Goal: Task Accomplishment & Management: Manage account settings

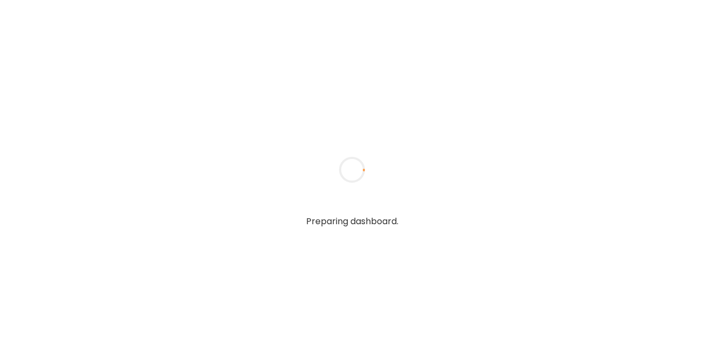
type input "**********"
type textarea "**********"
type input "**********"
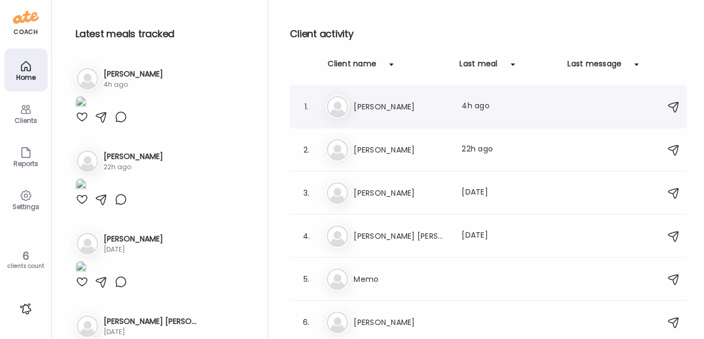
click at [359, 103] on h3 "[PERSON_NAME]" at bounding box center [400, 106] width 95 height 13
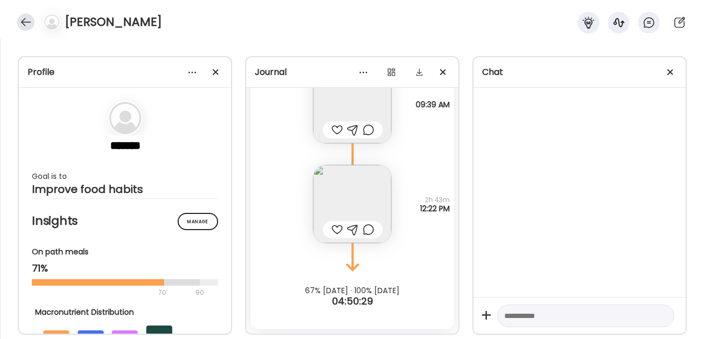
click at [25, 24] on div at bounding box center [25, 21] width 17 height 17
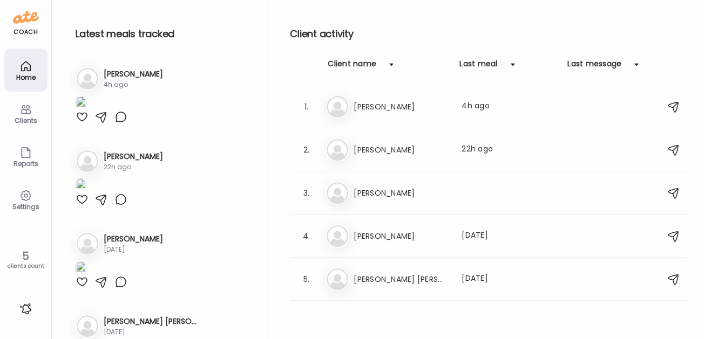
click at [12, 156] on div "Reports" at bounding box center [25, 156] width 43 height 43
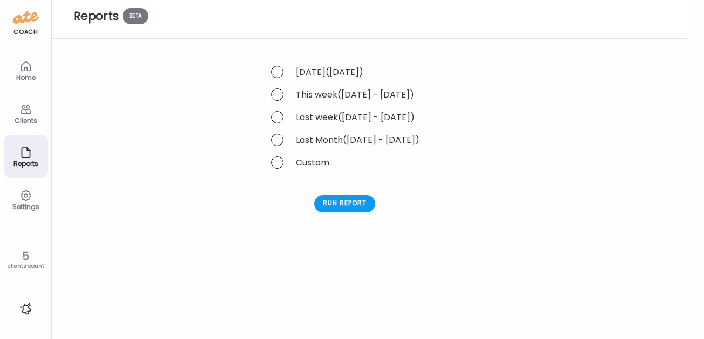
click at [18, 212] on div "Settings" at bounding box center [25, 199] width 43 height 43
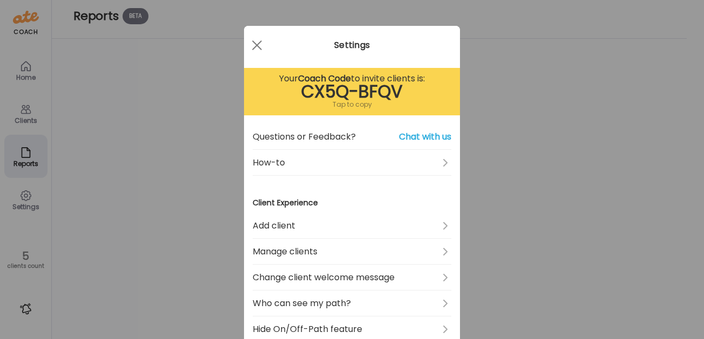
click at [24, 250] on div "Ate Coach Dashboard Wahoo! It’s official Take a moment to set up your Coach Pro…" at bounding box center [352, 169] width 704 height 339
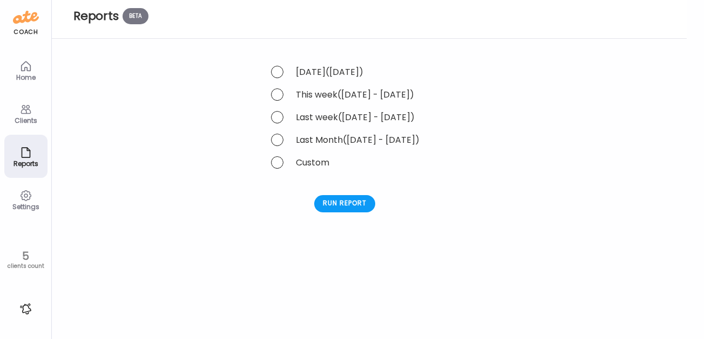
click at [24, 250] on div "5" at bounding box center [26, 256] width 44 height 13
click at [23, 306] on div at bounding box center [25, 309] width 17 height 17
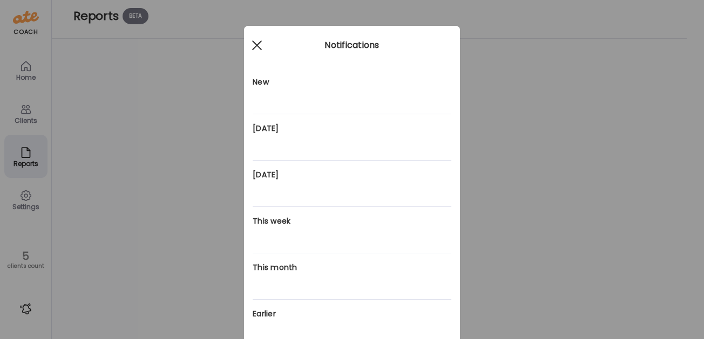
click at [254, 46] on span at bounding box center [257, 45] width 10 height 10
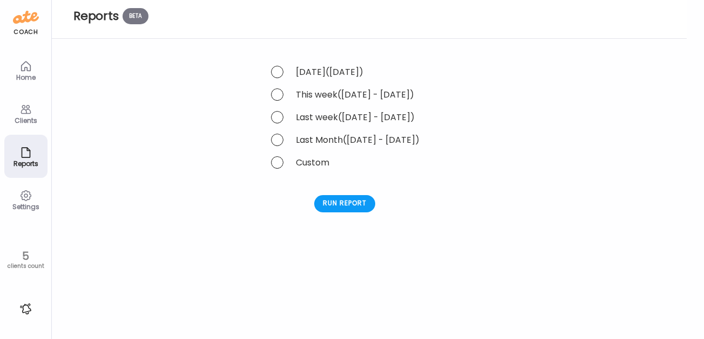
click at [19, 70] on icon at bounding box center [25, 66] width 13 height 13
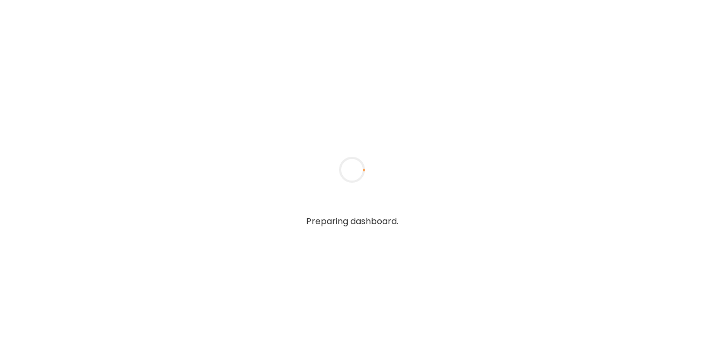
type input "**********"
type textarea "**********"
type input "**********"
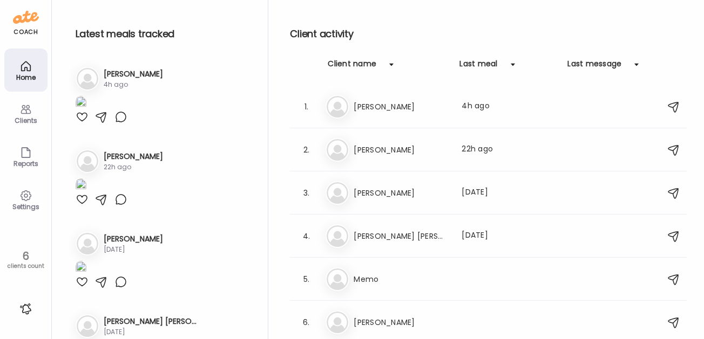
click at [86, 111] on img at bounding box center [81, 103] width 11 height 15
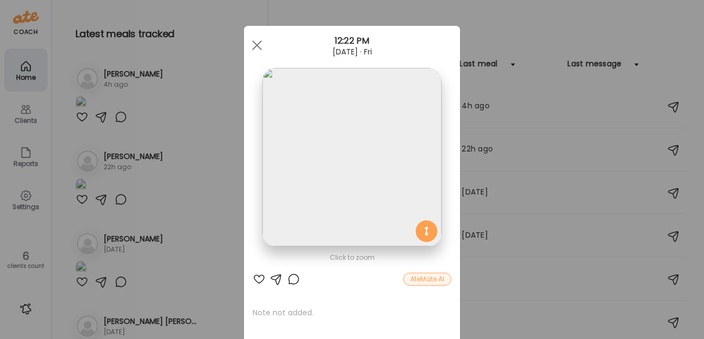
scroll to position [2, 0]
click at [359, 124] on img at bounding box center [351, 155] width 179 height 179
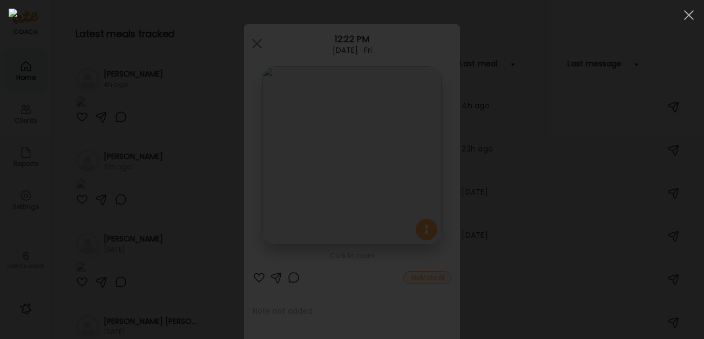
click at [359, 124] on img at bounding box center [352, 170] width 686 height 322
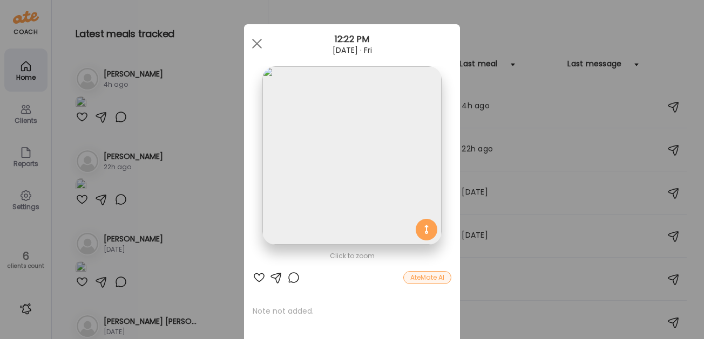
click at [359, 124] on img at bounding box center [351, 155] width 179 height 179
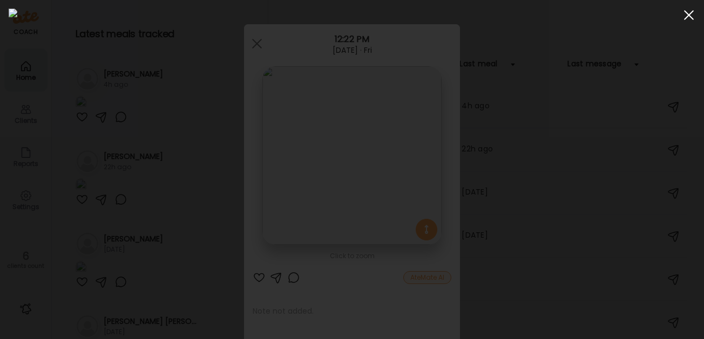
click at [689, 13] on span at bounding box center [689, 15] width 10 height 10
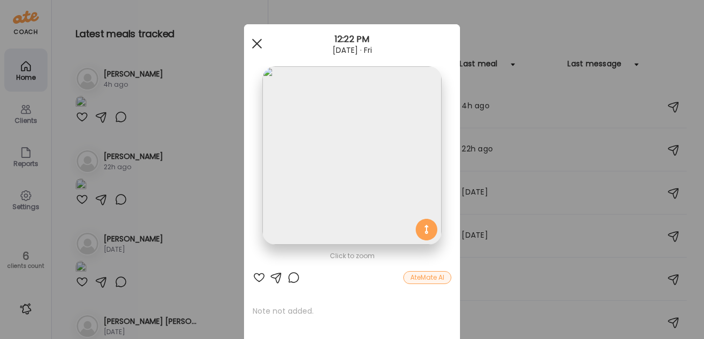
click at [254, 40] on span at bounding box center [257, 44] width 10 height 10
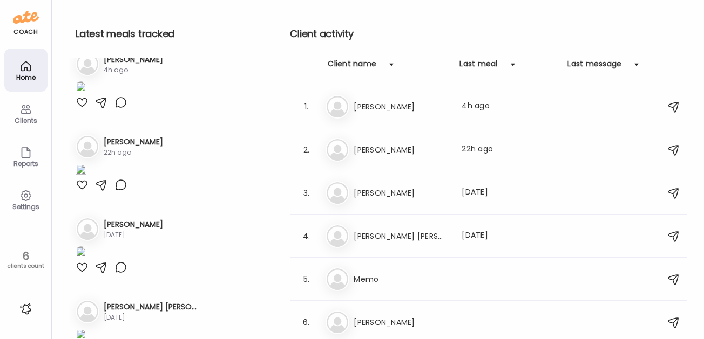
scroll to position [0, 0]
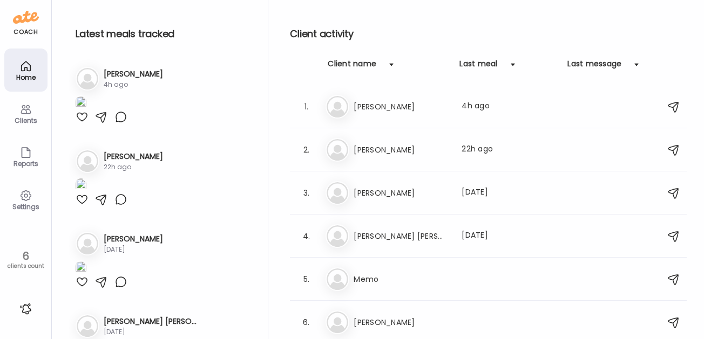
click at [14, 113] on div "Clients" at bounding box center [25, 113] width 43 height 43
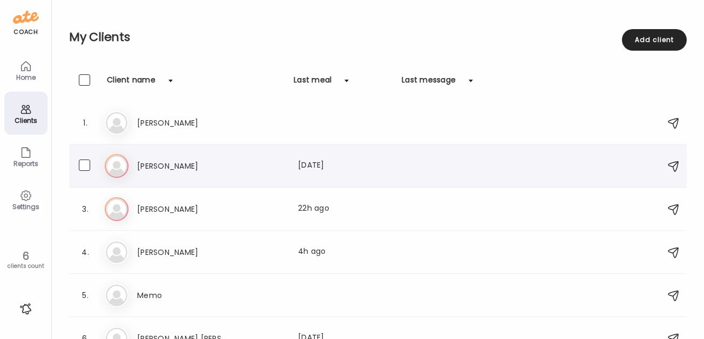
scroll to position [19, 0]
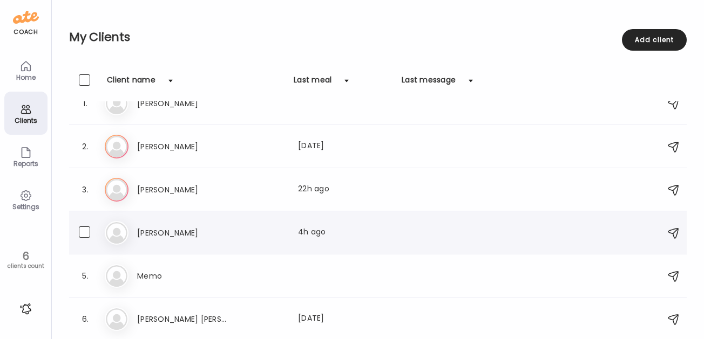
click at [161, 233] on h3 "[PERSON_NAME]" at bounding box center [184, 233] width 95 height 13
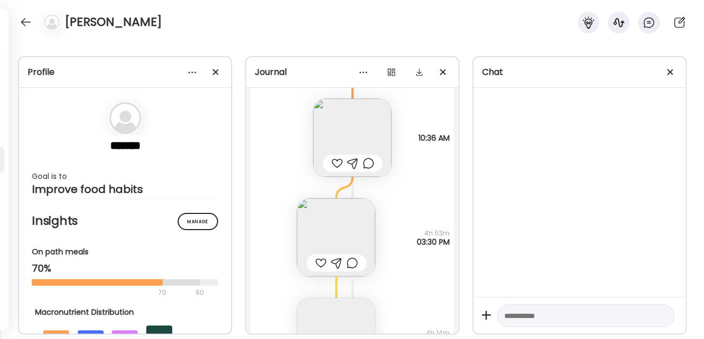
scroll to position [0, 0]
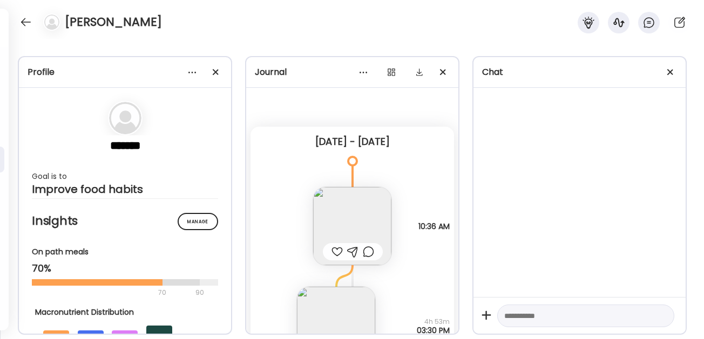
click at [353, 219] on img at bounding box center [352, 226] width 78 height 78
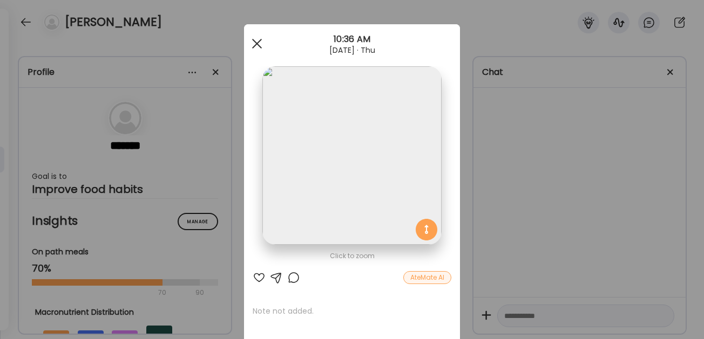
click at [256, 46] on div at bounding box center [257, 44] width 22 height 22
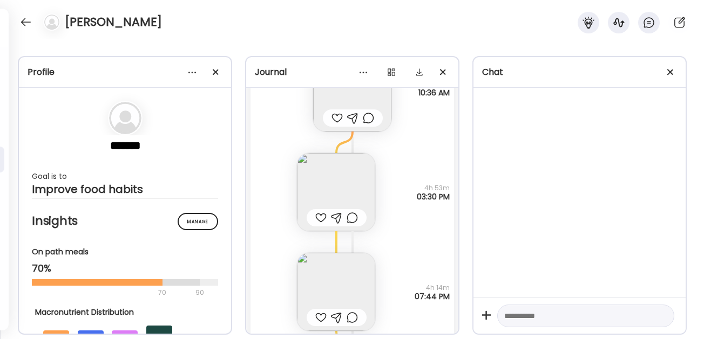
scroll to position [135, 0]
click at [328, 278] on img at bounding box center [336, 291] width 78 height 78
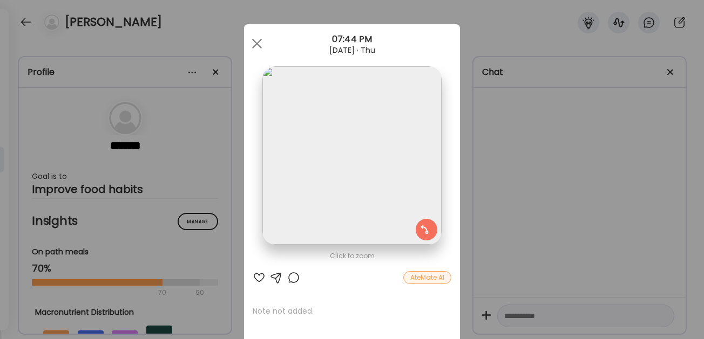
click at [380, 172] on img at bounding box center [351, 155] width 179 height 179
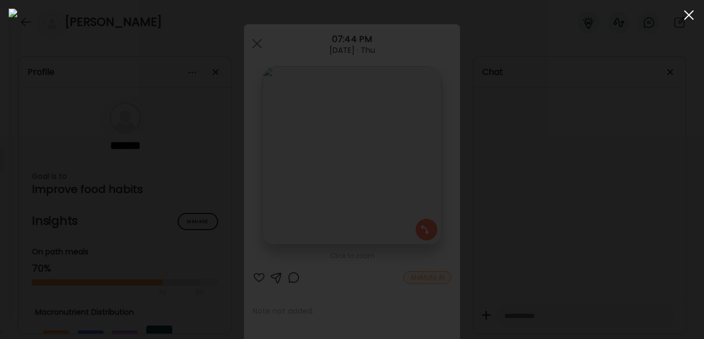
click at [689, 14] on span at bounding box center [689, 15] width 10 height 10
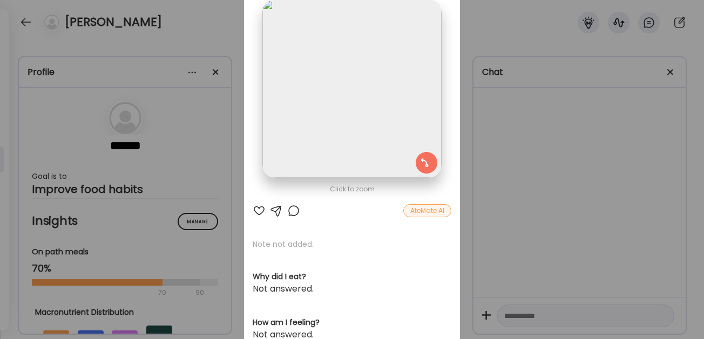
scroll to position [0, 0]
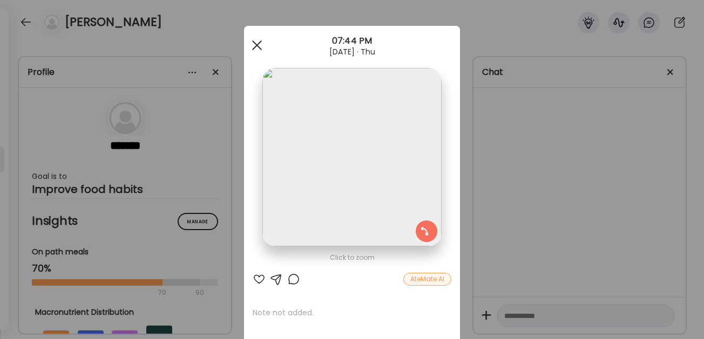
click at [257, 42] on div at bounding box center [257, 46] width 22 height 22
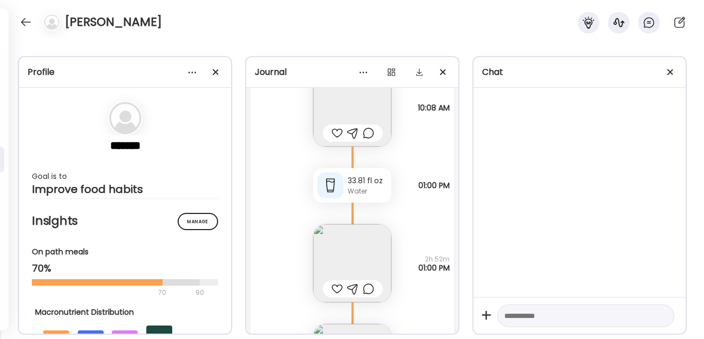
scroll to position [470, 0]
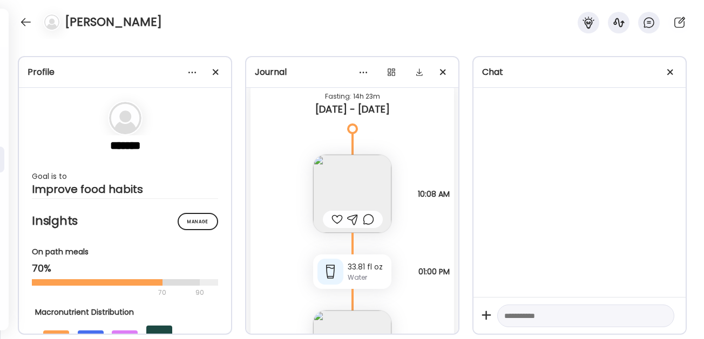
click at [352, 168] on img at bounding box center [352, 194] width 78 height 78
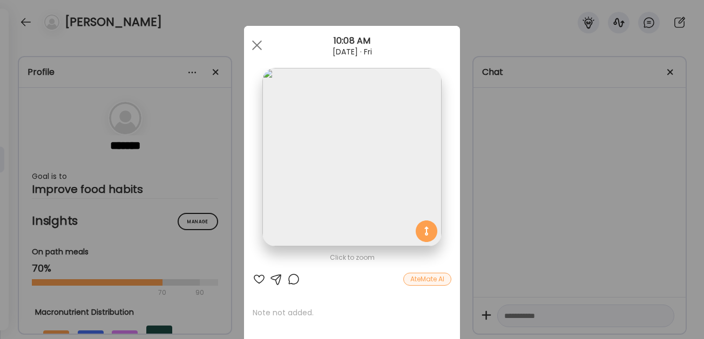
scroll to position [4, 0]
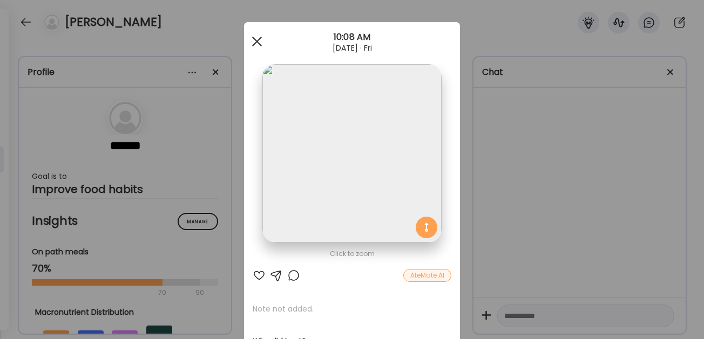
click at [253, 36] on div at bounding box center [257, 42] width 22 height 22
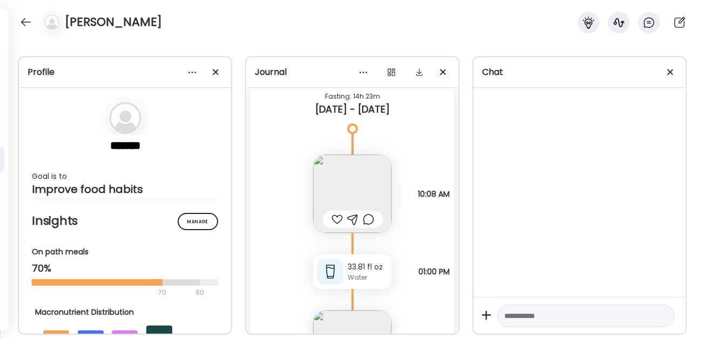
scroll to position [616, 0]
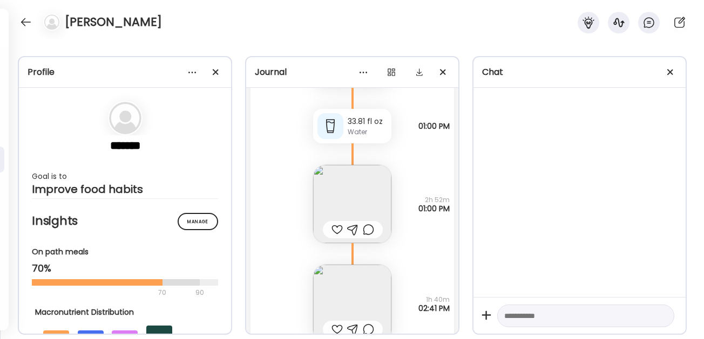
click at [341, 189] on img at bounding box center [352, 204] width 78 height 78
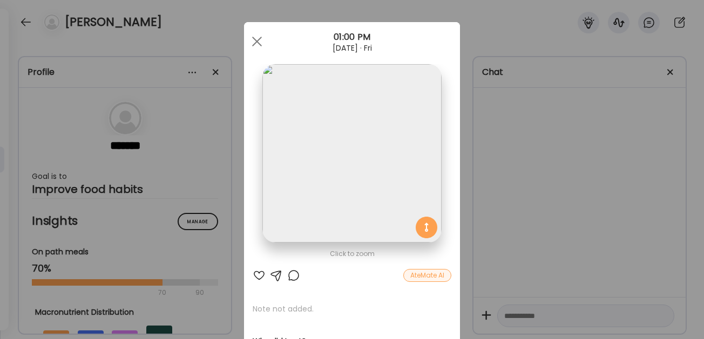
click at [342, 171] on img at bounding box center [351, 153] width 179 height 179
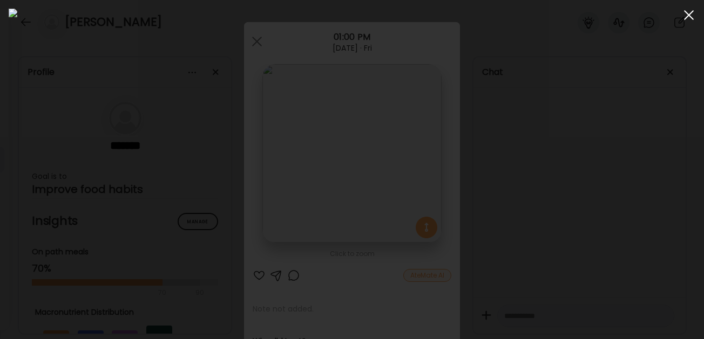
click at [689, 16] on span at bounding box center [689, 15] width 10 height 10
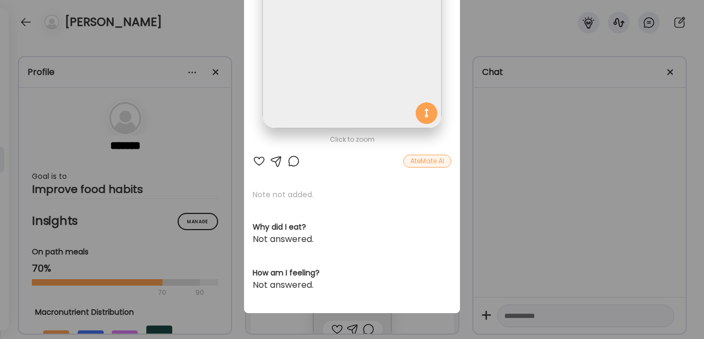
scroll to position [0, 0]
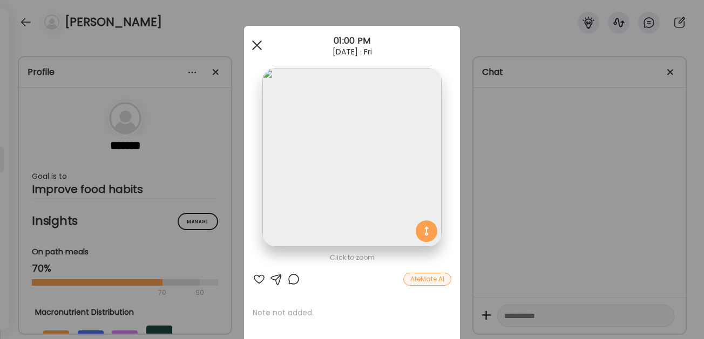
click at [257, 42] on div at bounding box center [257, 46] width 22 height 22
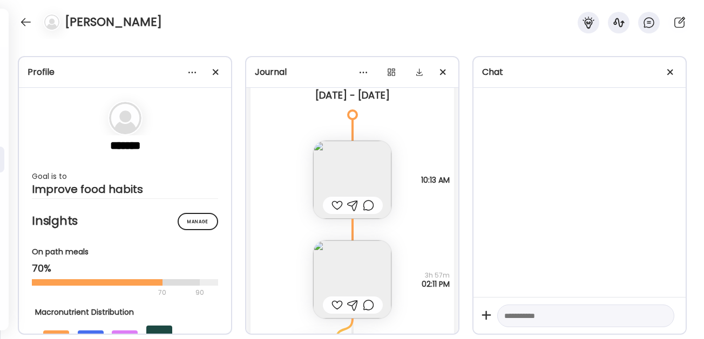
scroll to position [1719, 0]
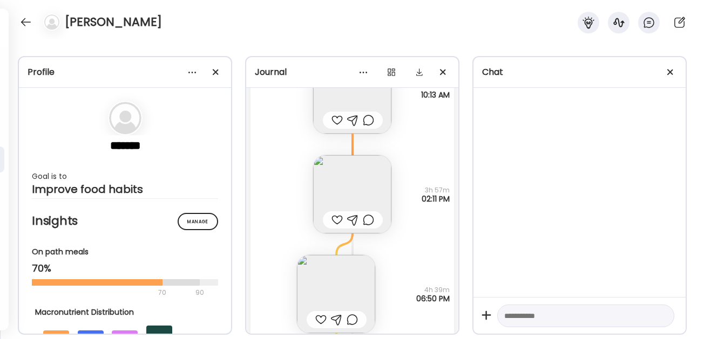
click at [327, 186] on img at bounding box center [352, 194] width 78 height 78
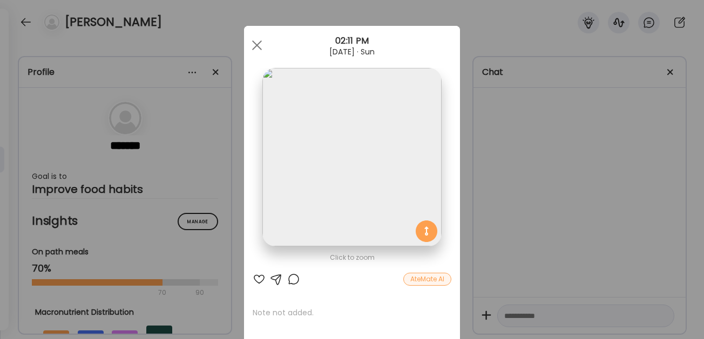
click at [362, 205] on img at bounding box center [351, 157] width 179 height 179
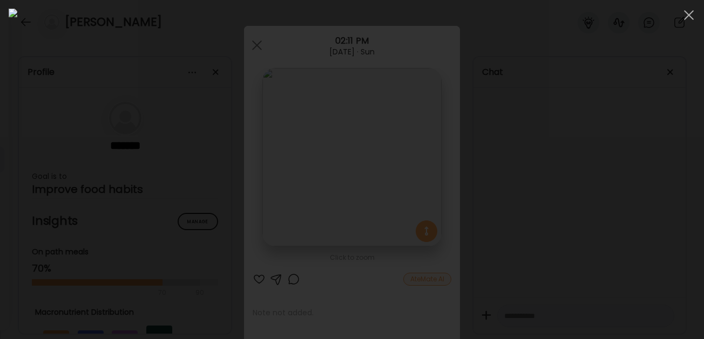
click at [362, 205] on img at bounding box center [352, 170] width 686 height 322
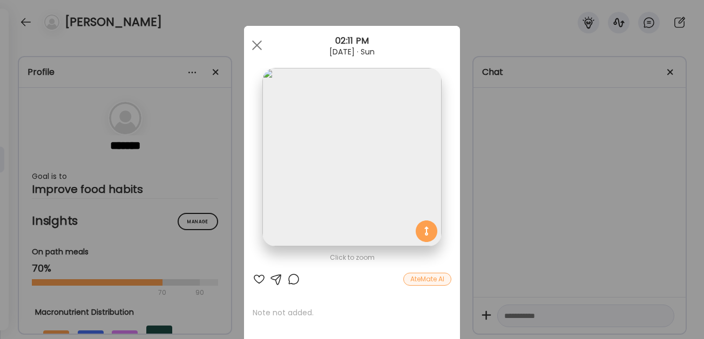
click at [362, 205] on img at bounding box center [351, 157] width 179 height 179
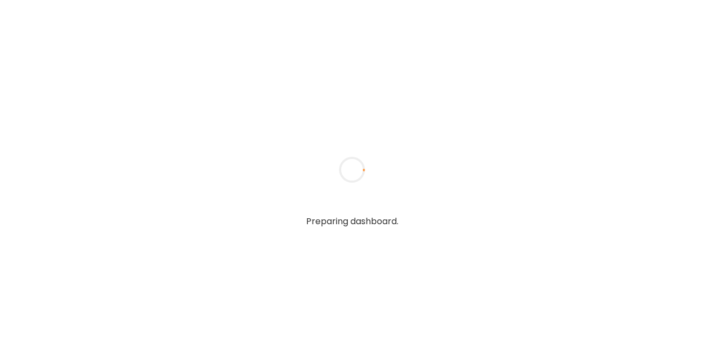
type input "**********"
type textarea "**********"
type input "**********"
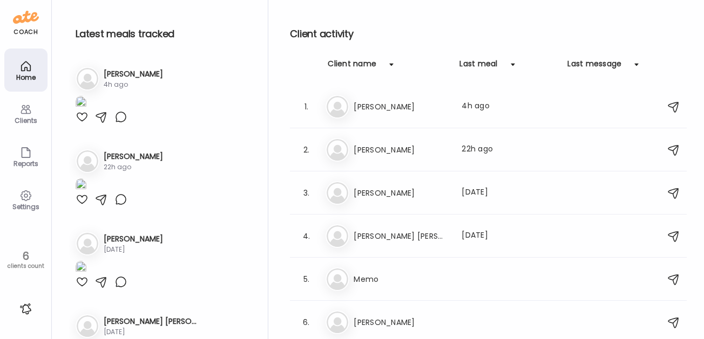
click at [86, 111] on img at bounding box center [81, 103] width 11 height 15
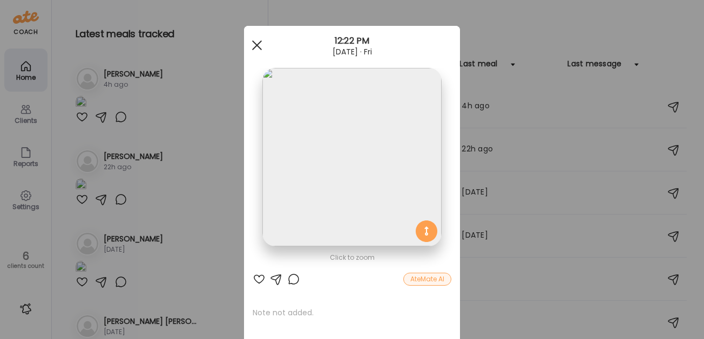
click at [257, 44] on span at bounding box center [257, 45] width 10 height 10
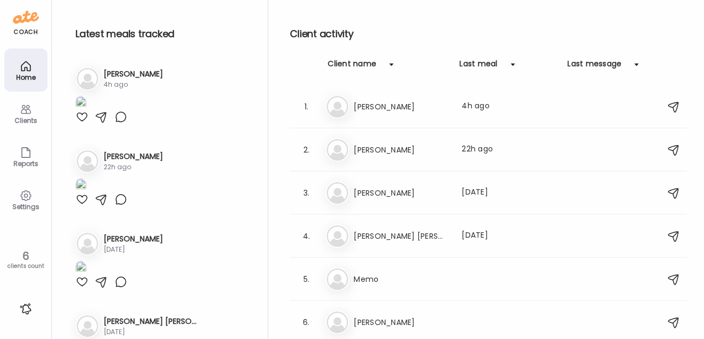
click at [24, 110] on icon at bounding box center [25, 109] width 13 height 13
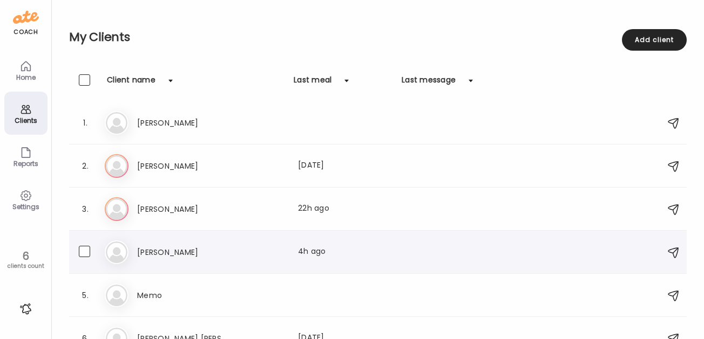
click at [132, 257] on div "Ma Marissa Last meal: 4h ago" at bounding box center [379, 253] width 549 height 24
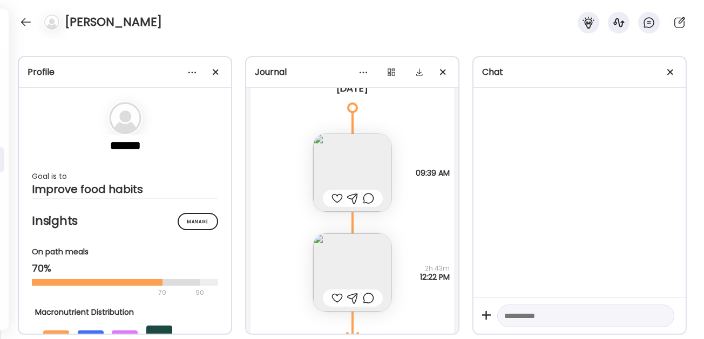
scroll to position [3054, 0]
click at [350, 167] on img at bounding box center [352, 172] width 78 height 78
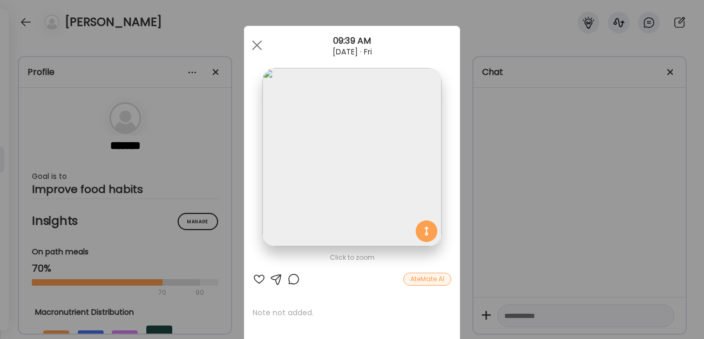
click at [335, 154] on img at bounding box center [351, 157] width 179 height 179
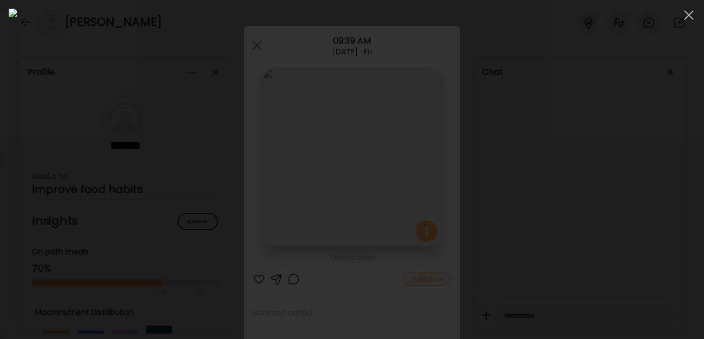
click at [335, 154] on img at bounding box center [352, 170] width 686 height 322
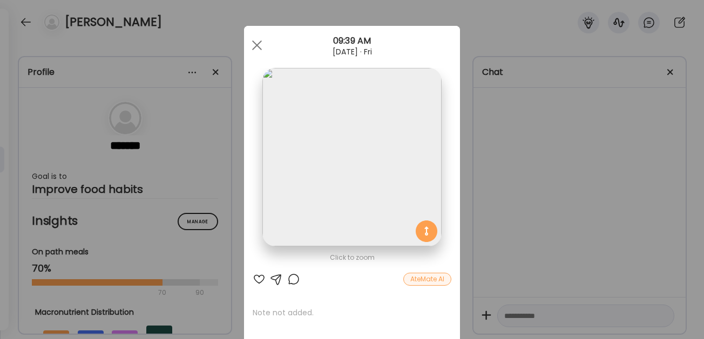
click at [335, 154] on img at bounding box center [351, 157] width 179 height 179
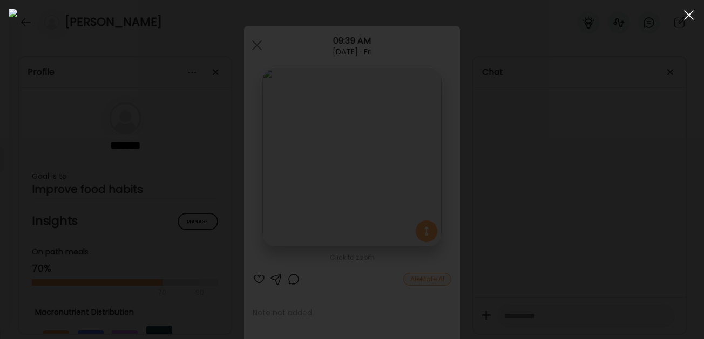
click at [690, 15] on div at bounding box center [689, 15] width 22 height 22
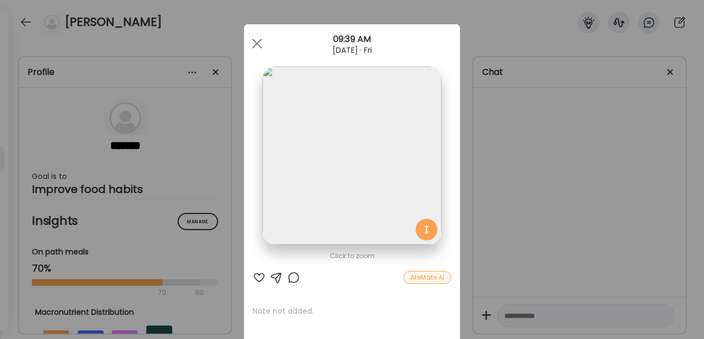
scroll to position [1, 0]
click at [256, 44] on span at bounding box center [257, 45] width 10 height 10
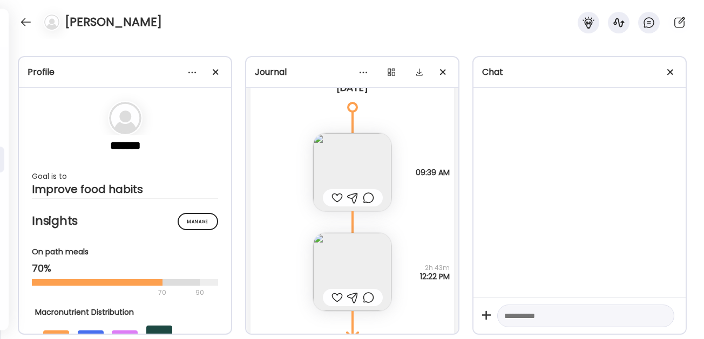
click at [359, 279] on img at bounding box center [352, 272] width 78 height 78
click at [359, 279] on section at bounding box center [352, 252] width 216 height 203
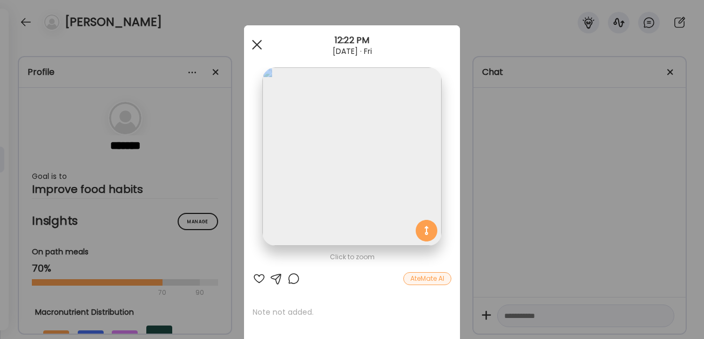
click at [254, 46] on span at bounding box center [257, 45] width 10 height 10
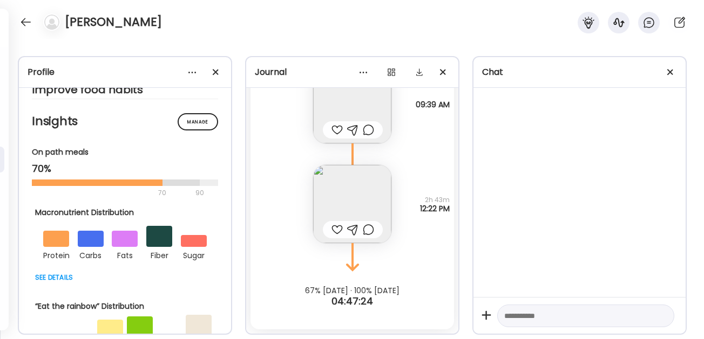
scroll to position [104, 0]
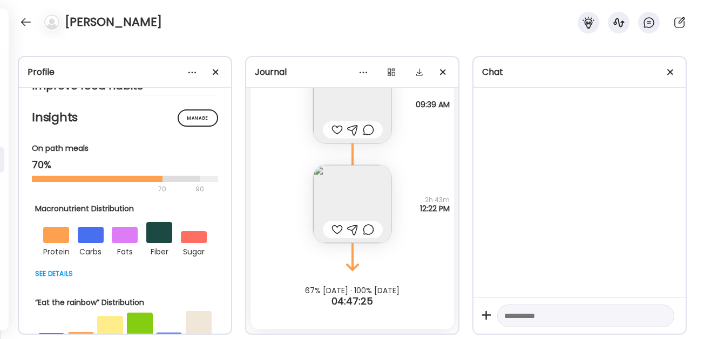
click at [54, 240] on div at bounding box center [56, 235] width 26 height 16
click at [52, 280] on div at bounding box center [125, 273] width 180 height 13
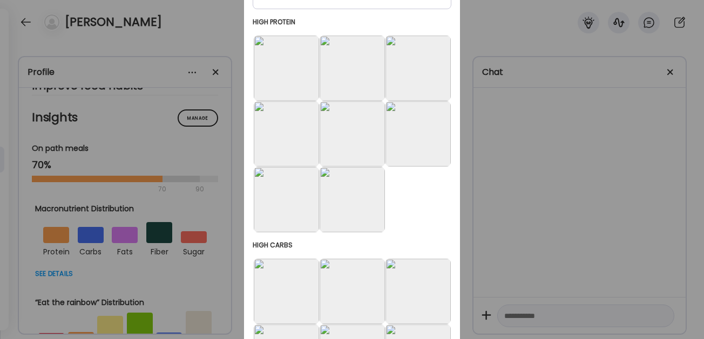
scroll to position [147, 0]
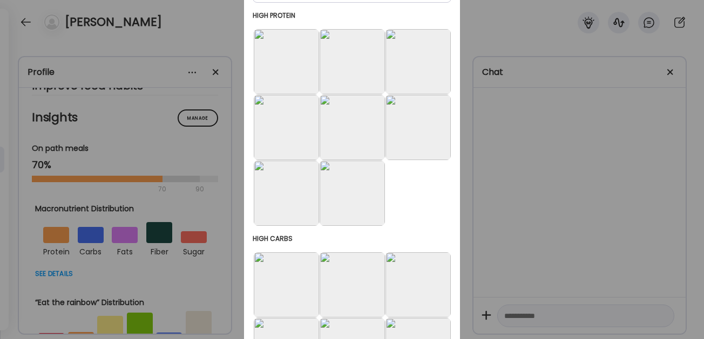
click at [51, 272] on div "Ate Coach Dashboard Wahoo! It’s official Take a moment to set up your Coach Pro…" at bounding box center [352, 169] width 704 height 339
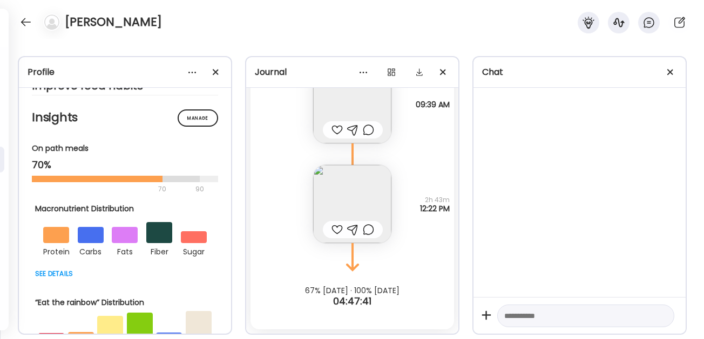
click at [53, 278] on div at bounding box center [125, 273] width 180 height 13
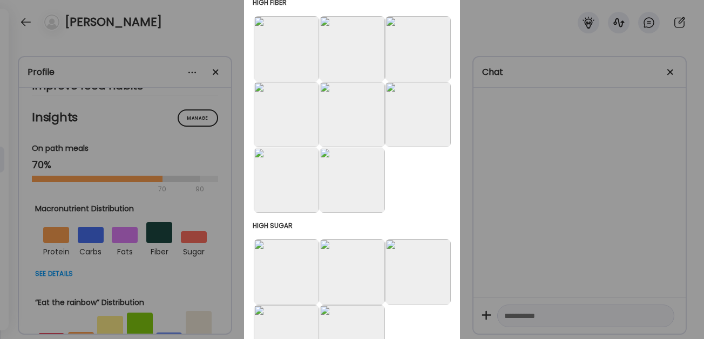
scroll to position [777, 0]
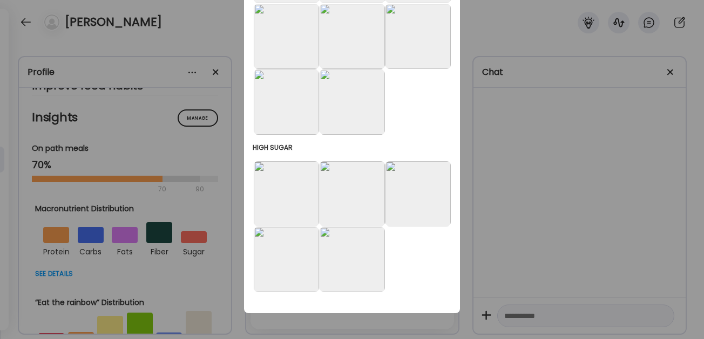
click at [198, 117] on div "Ate Coach Dashboard Wahoo! It’s official Take a moment to set up your Coach Pro…" at bounding box center [352, 169] width 704 height 339
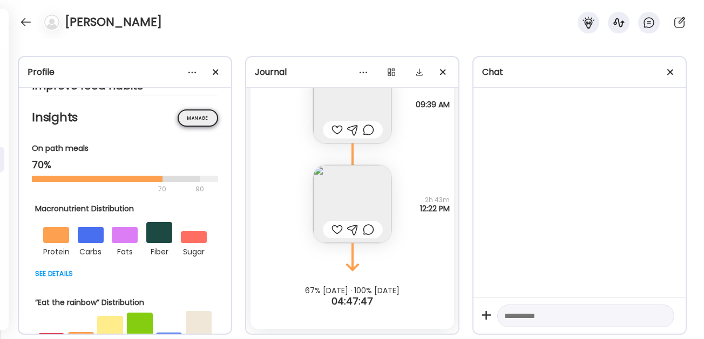
click at [200, 121] on div "Manage" at bounding box center [198, 118] width 40 height 17
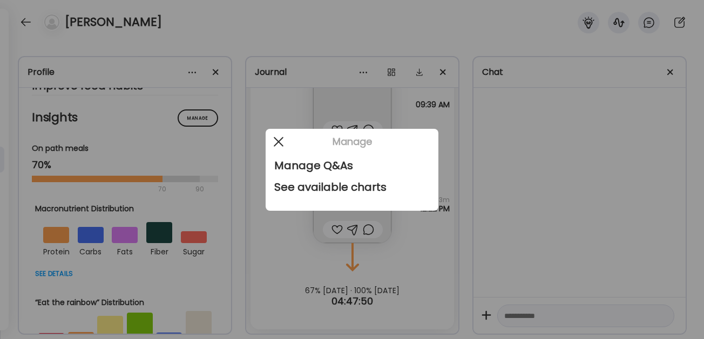
click at [280, 142] on span at bounding box center [279, 142] width 10 height 10
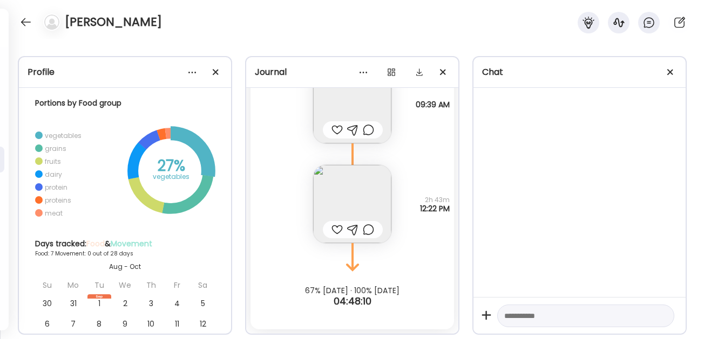
scroll to position [397, 0]
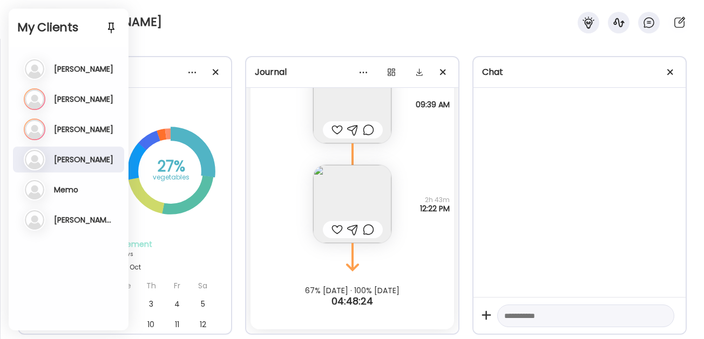
click at [208, 232] on div "On path meals 70% 70 90 Macronutrient Distribution protein carbs fats fiber sug…" at bounding box center [125, 293] width 186 height 886
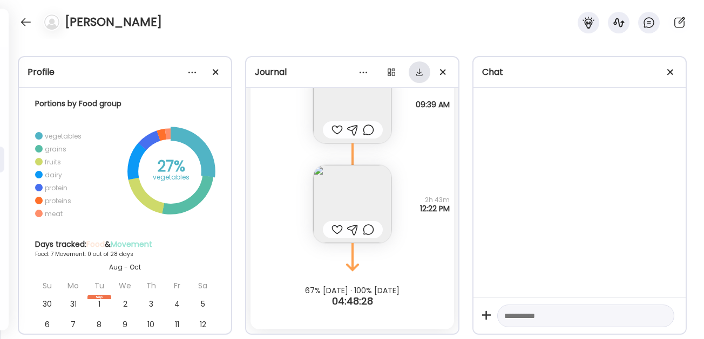
click at [422, 76] on div at bounding box center [419, 73] width 22 height 22
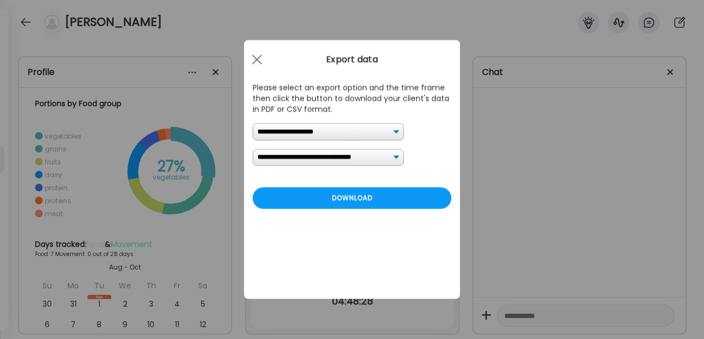
scroll to position [0, 0]
click at [257, 57] on div at bounding box center [257, 60] width 22 height 22
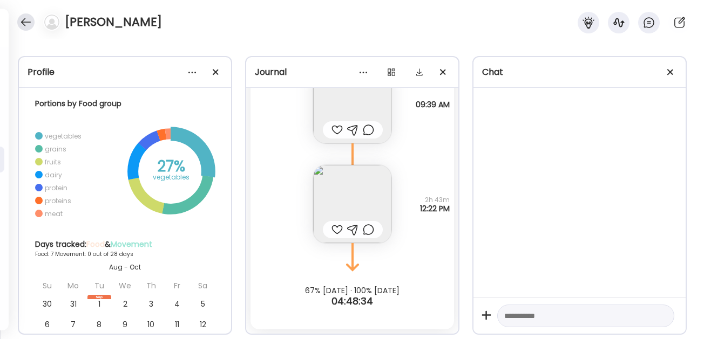
click at [26, 21] on div at bounding box center [25, 21] width 17 height 17
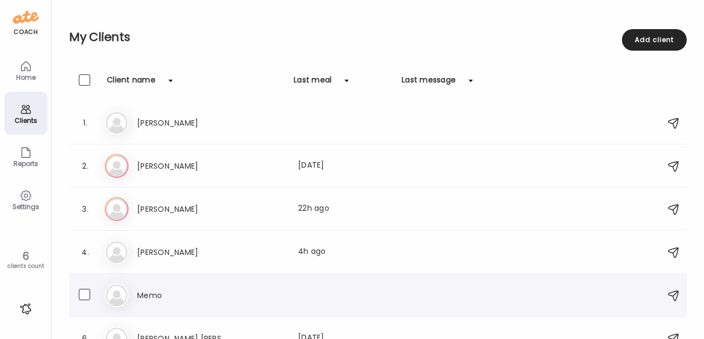
scroll to position [19, 0]
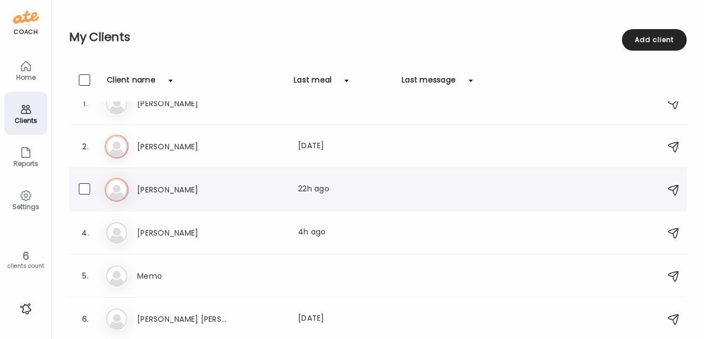
click at [151, 193] on h3 "[PERSON_NAME]" at bounding box center [184, 189] width 95 height 13
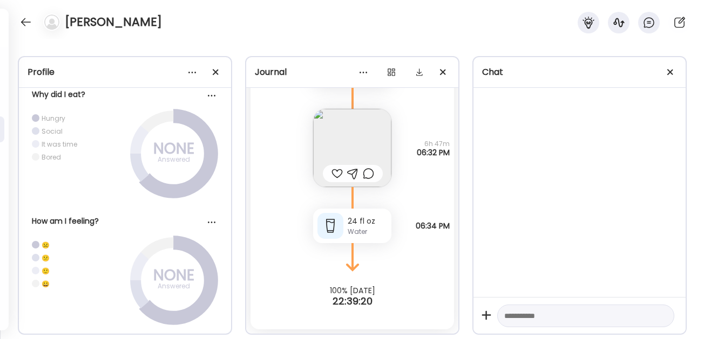
scroll to position [0, 0]
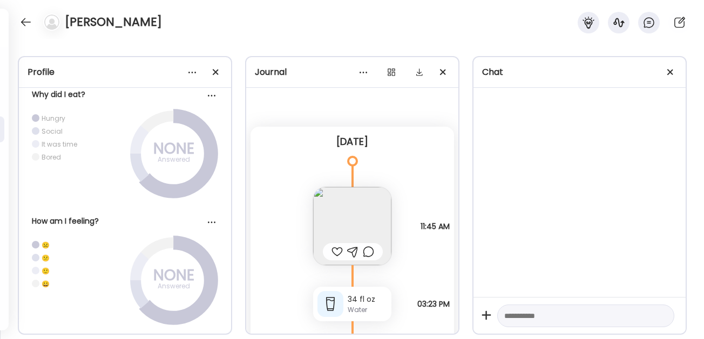
click at [367, 218] on img at bounding box center [352, 226] width 78 height 78
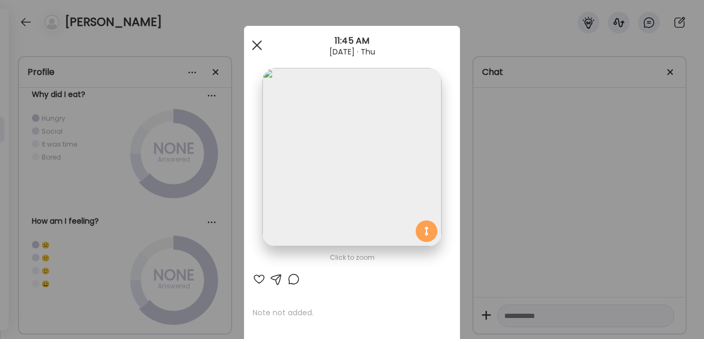
click at [254, 48] on div at bounding box center [257, 46] width 22 height 22
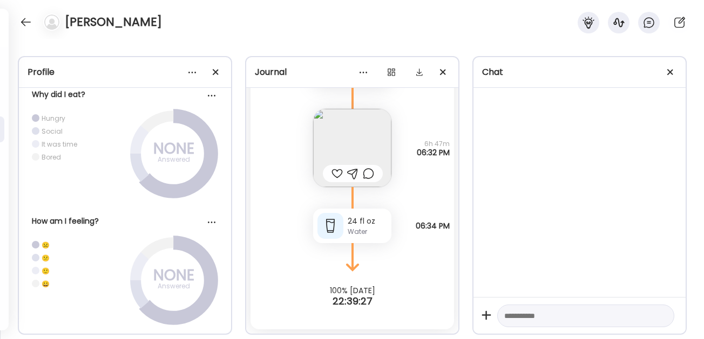
scroll to position [302, 0]
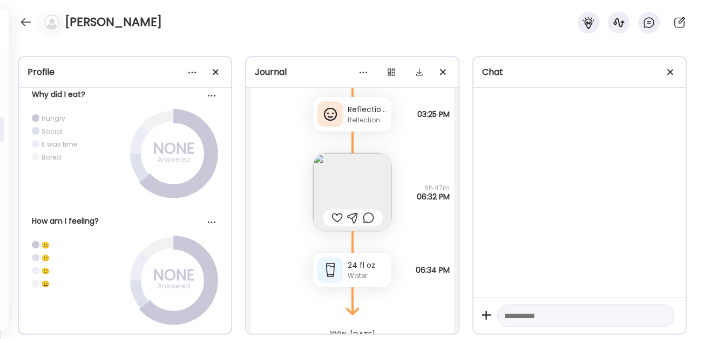
click at [352, 179] on img at bounding box center [352, 192] width 78 height 78
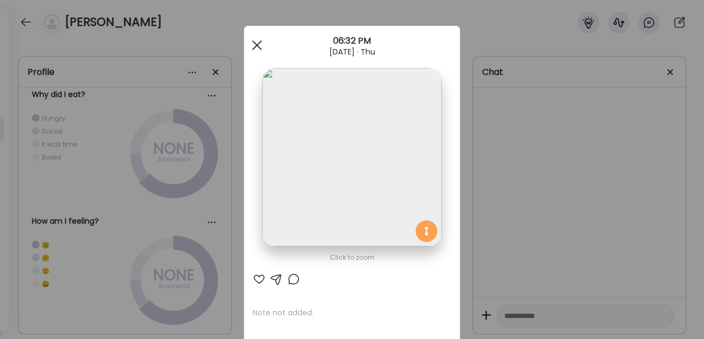
click at [257, 44] on span at bounding box center [257, 45] width 10 height 10
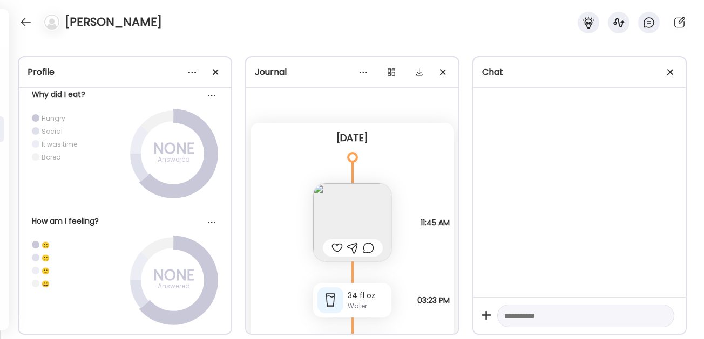
scroll to position [0, 0]
click at [22, 20] on div at bounding box center [25, 21] width 17 height 17
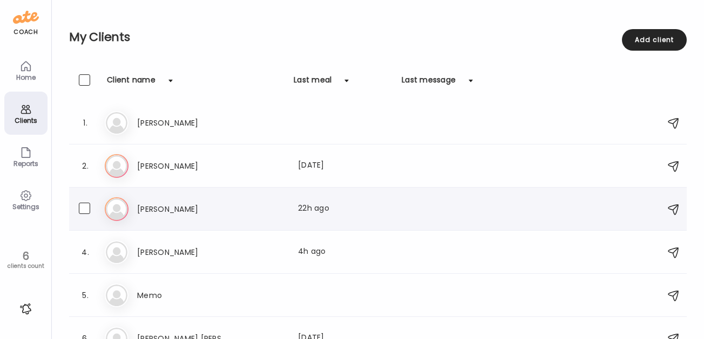
click at [125, 208] on icon at bounding box center [117, 210] width 24 height 24
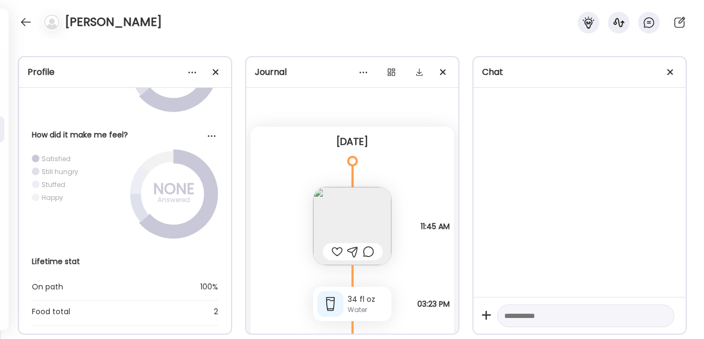
scroll to position [1129, 0]
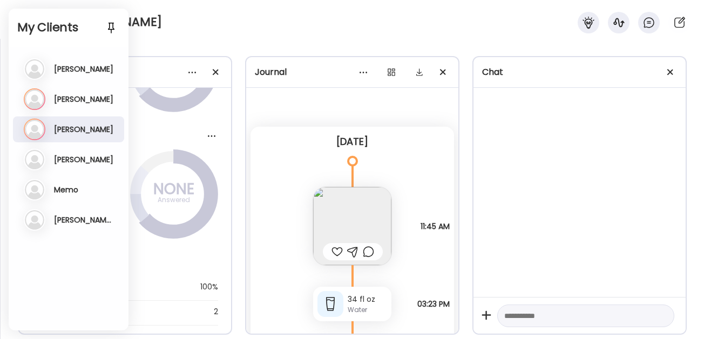
click at [75, 69] on h3 "[PERSON_NAME]" at bounding box center [83, 69] width 59 height 10
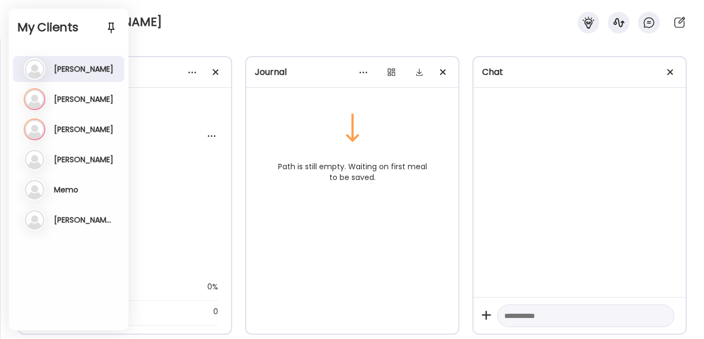
scroll to position [0, 0]
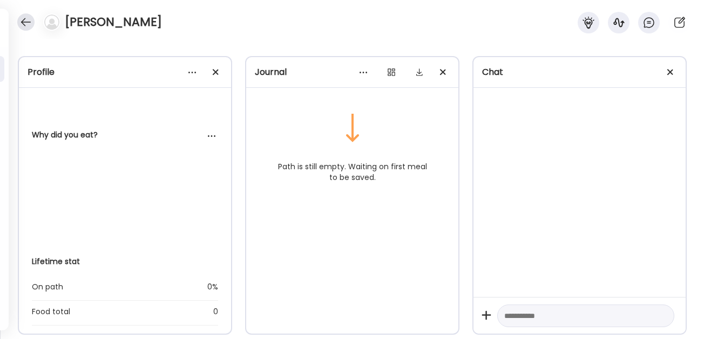
click at [23, 21] on div at bounding box center [25, 21] width 17 height 17
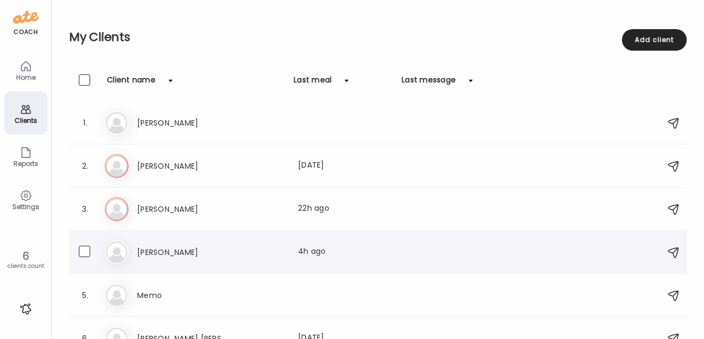
scroll to position [19, 0]
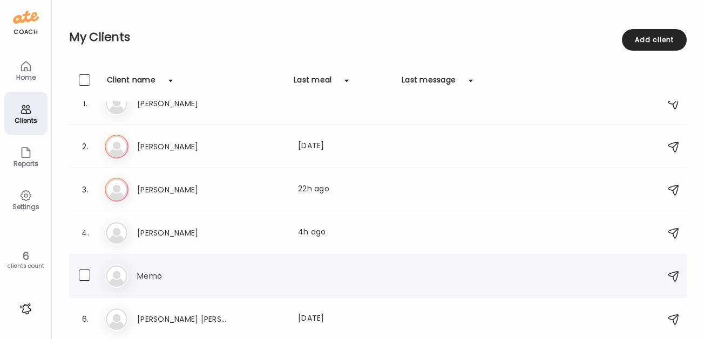
click at [147, 275] on h3 "Memo" at bounding box center [184, 276] width 95 height 13
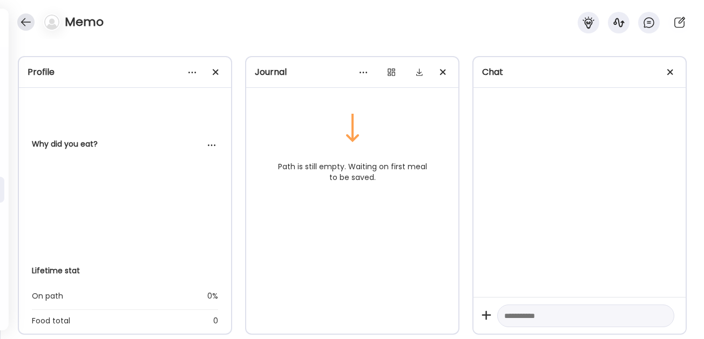
click at [18, 21] on div at bounding box center [25, 21] width 17 height 17
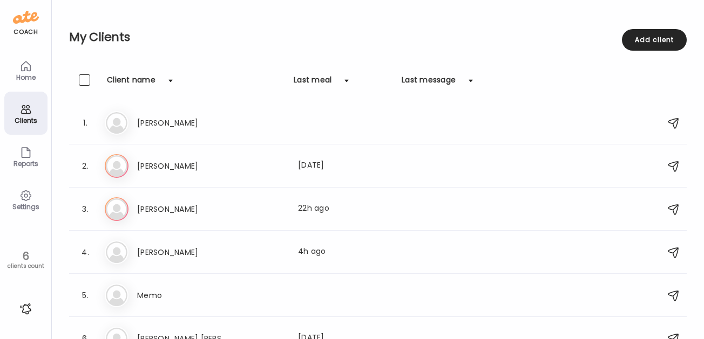
click at [33, 108] on div "Clients" at bounding box center [25, 113] width 43 height 43
click at [92, 295] on label at bounding box center [95, 295] width 32 height 13
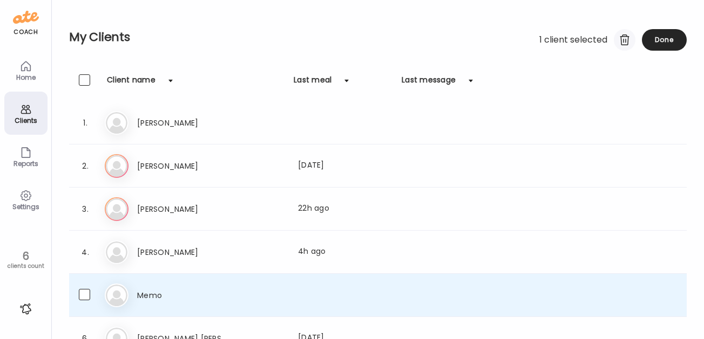
click at [619, 44] on div at bounding box center [625, 40] width 22 height 22
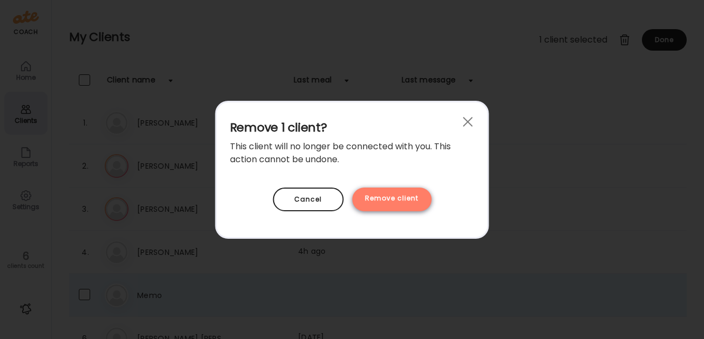
click at [403, 196] on div "Remove client" at bounding box center [391, 200] width 79 height 24
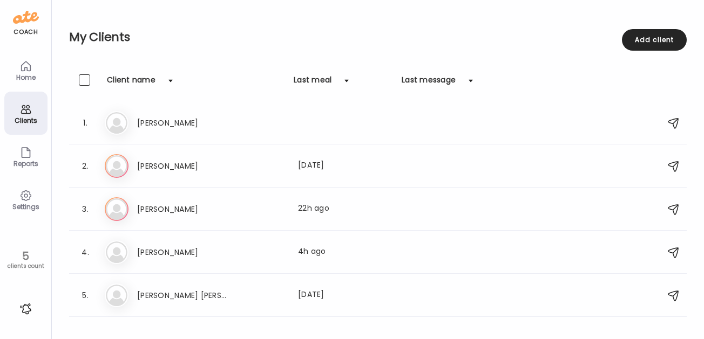
click at [25, 63] on icon at bounding box center [25, 66] width 13 height 13
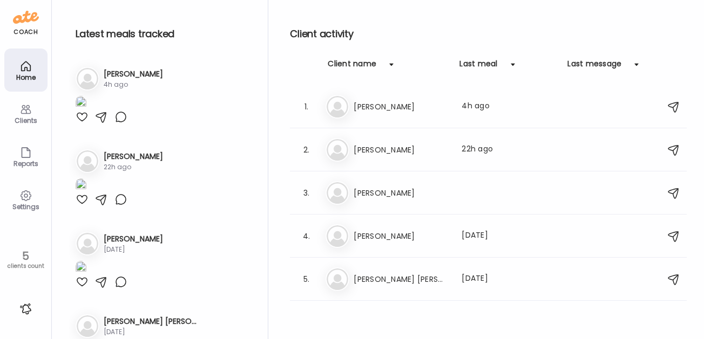
click at [86, 111] on img at bounding box center [81, 103] width 11 height 15
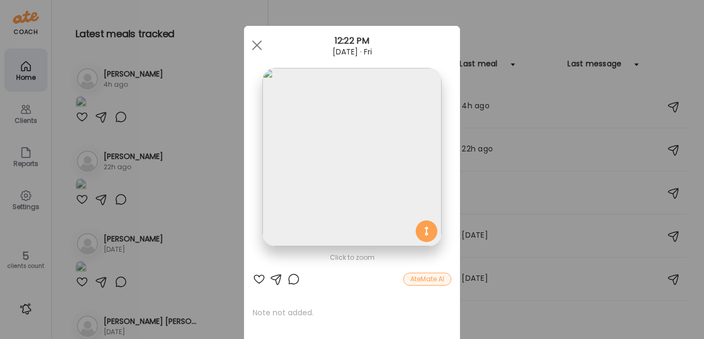
click at [423, 230] on div at bounding box center [351, 157] width 179 height 179
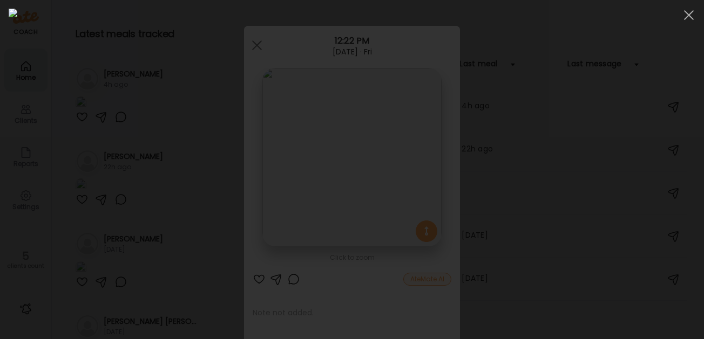
click at [353, 178] on img at bounding box center [352, 170] width 686 height 322
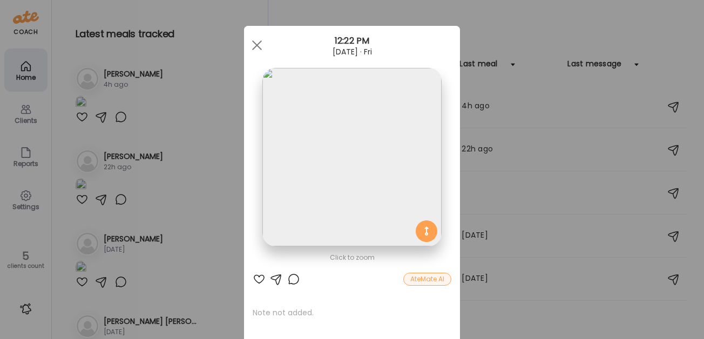
click at [353, 178] on img at bounding box center [351, 157] width 179 height 179
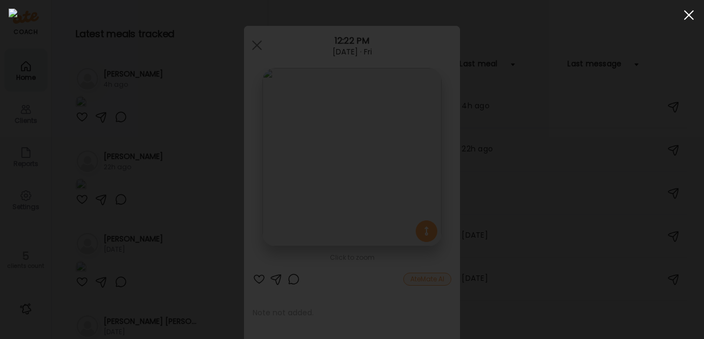
click at [690, 15] on div at bounding box center [689, 15] width 22 height 22
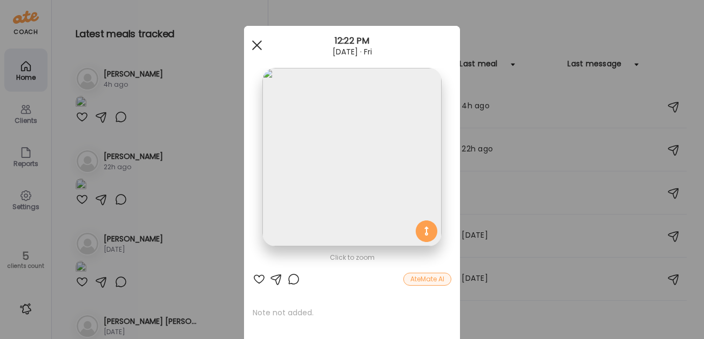
click at [256, 45] on span at bounding box center [257, 45] width 10 height 10
